Goal: Book appointment/travel/reservation

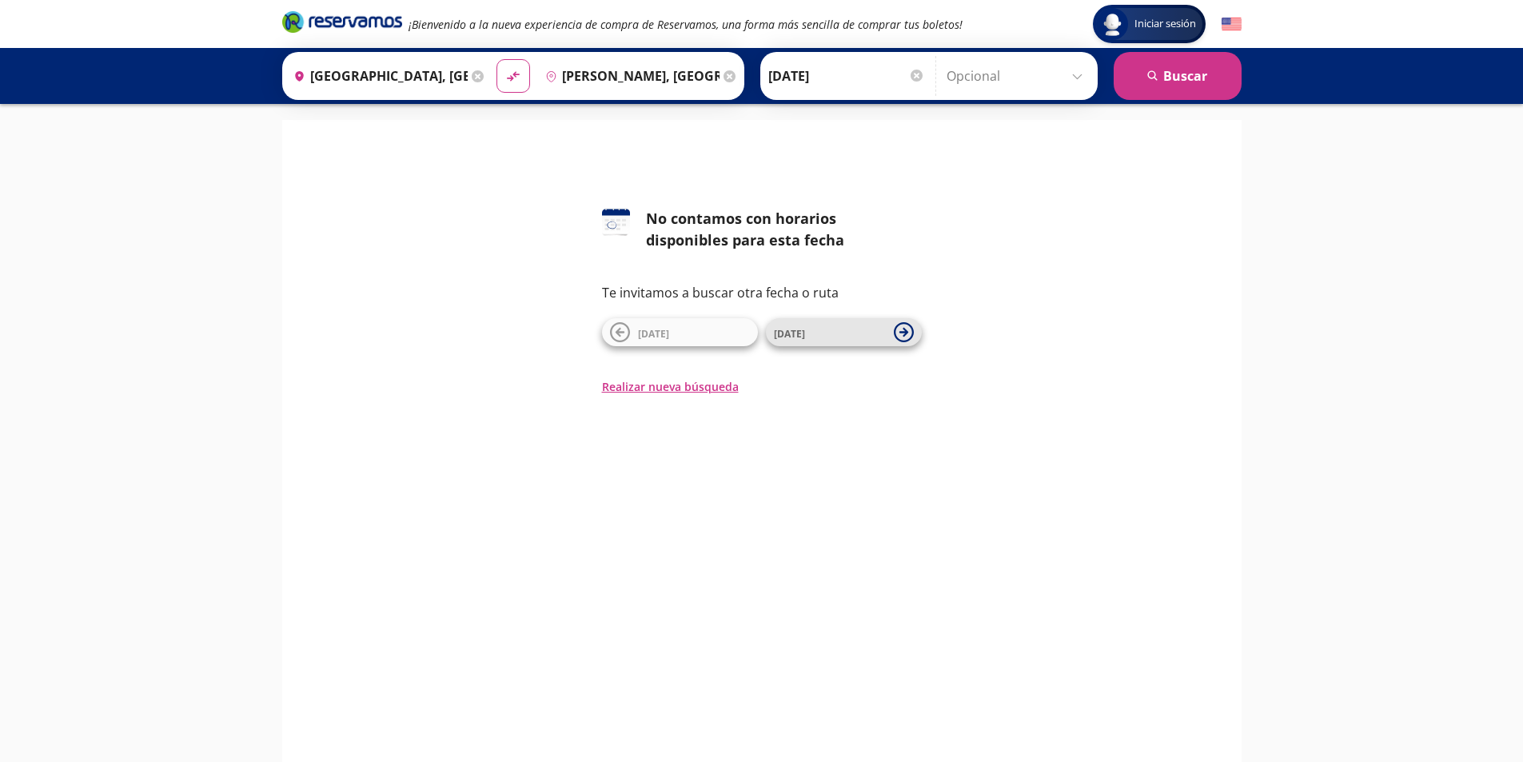
click at [778, 332] on span "[DATE]" at bounding box center [789, 334] width 31 height 14
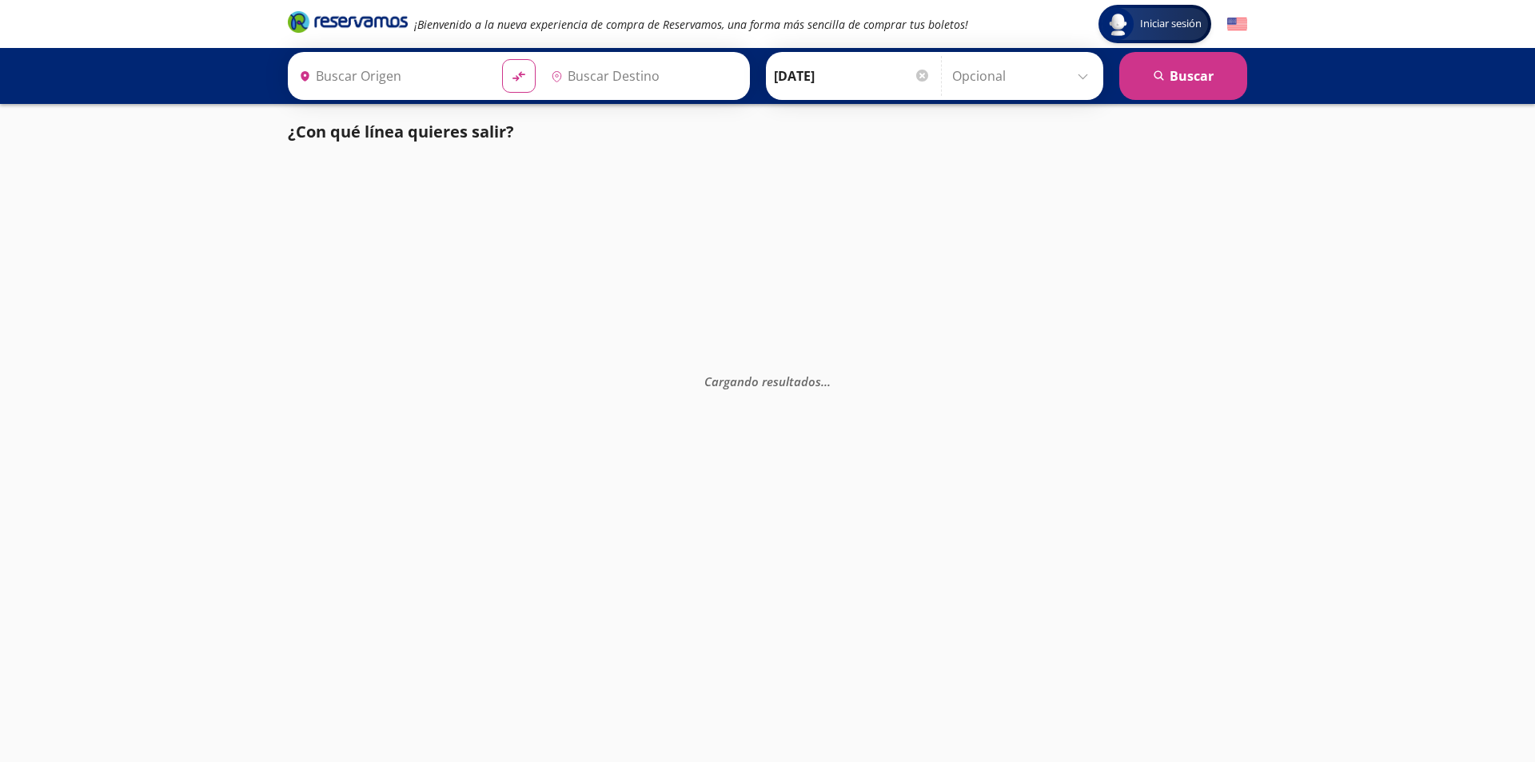
type input "[GEOGRAPHIC_DATA], [GEOGRAPHIC_DATA]"
type input "[PERSON_NAME], [GEOGRAPHIC_DATA]"
click at [1184, 76] on button "search [GEOGRAPHIC_DATA]" at bounding box center [1183, 76] width 128 height 48
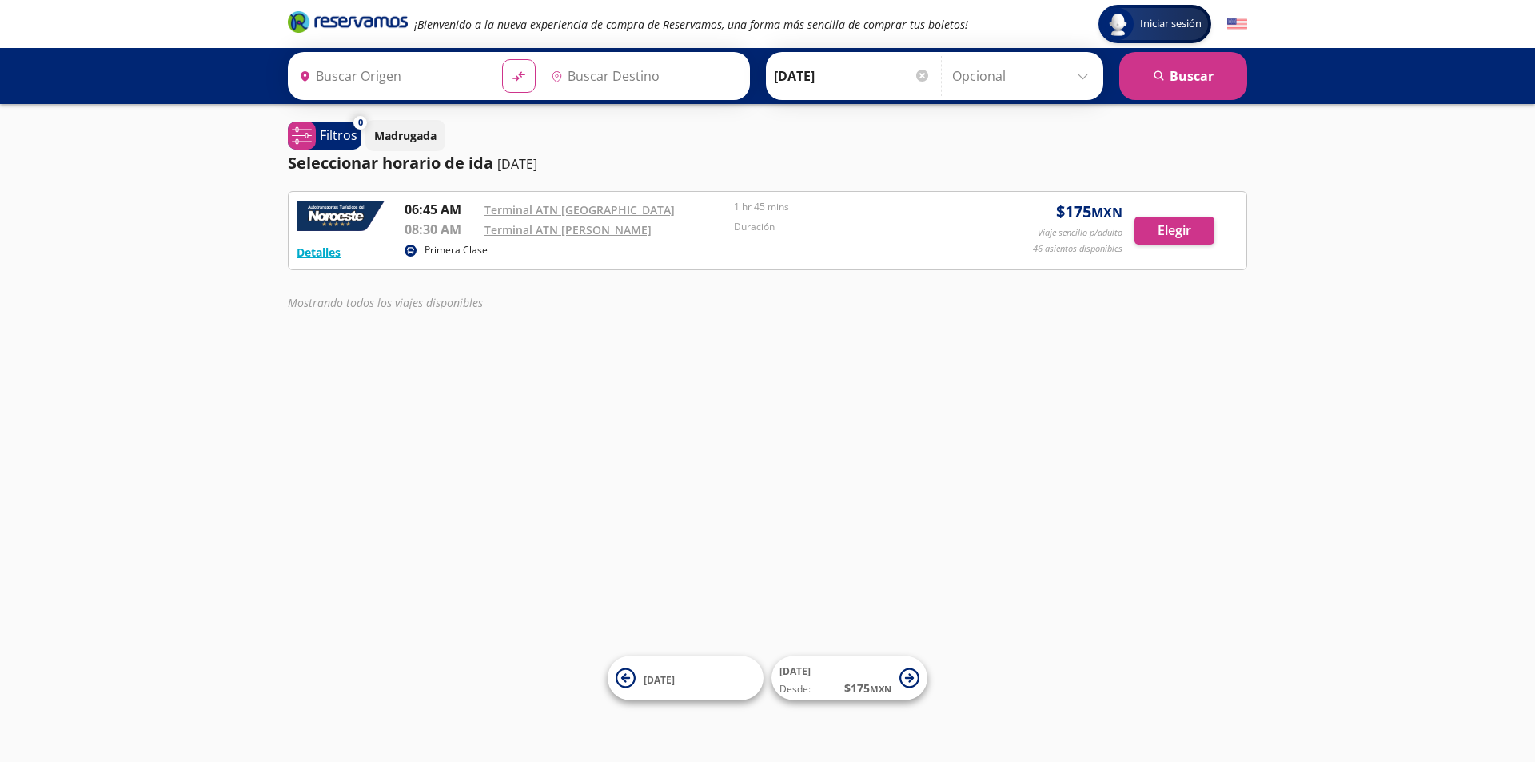
type input "[PERSON_NAME], [GEOGRAPHIC_DATA]"
type input "[GEOGRAPHIC_DATA], [GEOGRAPHIC_DATA]"
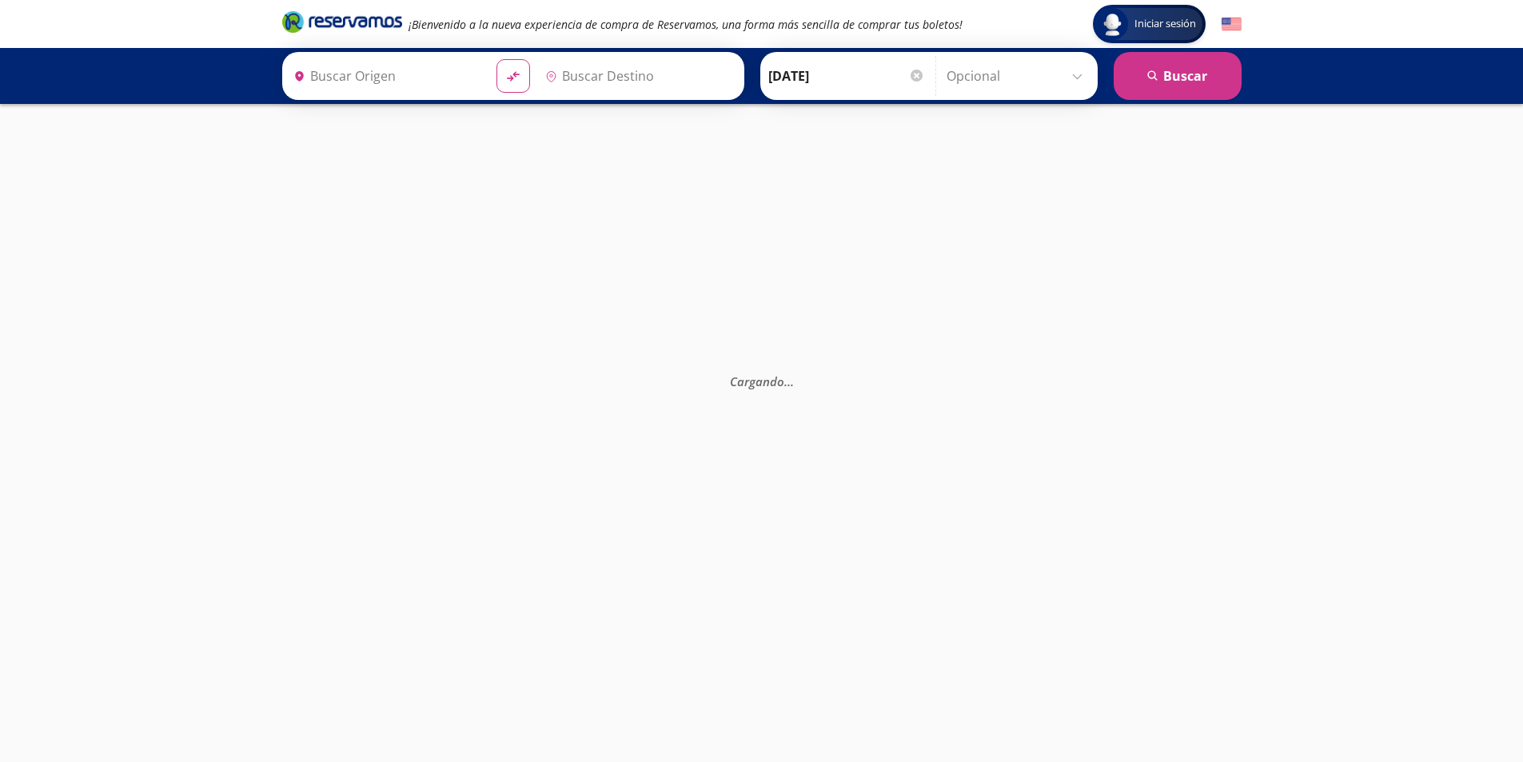
type input "[GEOGRAPHIC_DATA], [GEOGRAPHIC_DATA]"
type input "[PERSON_NAME], [GEOGRAPHIC_DATA]"
